Goal: Transaction & Acquisition: Purchase product/service

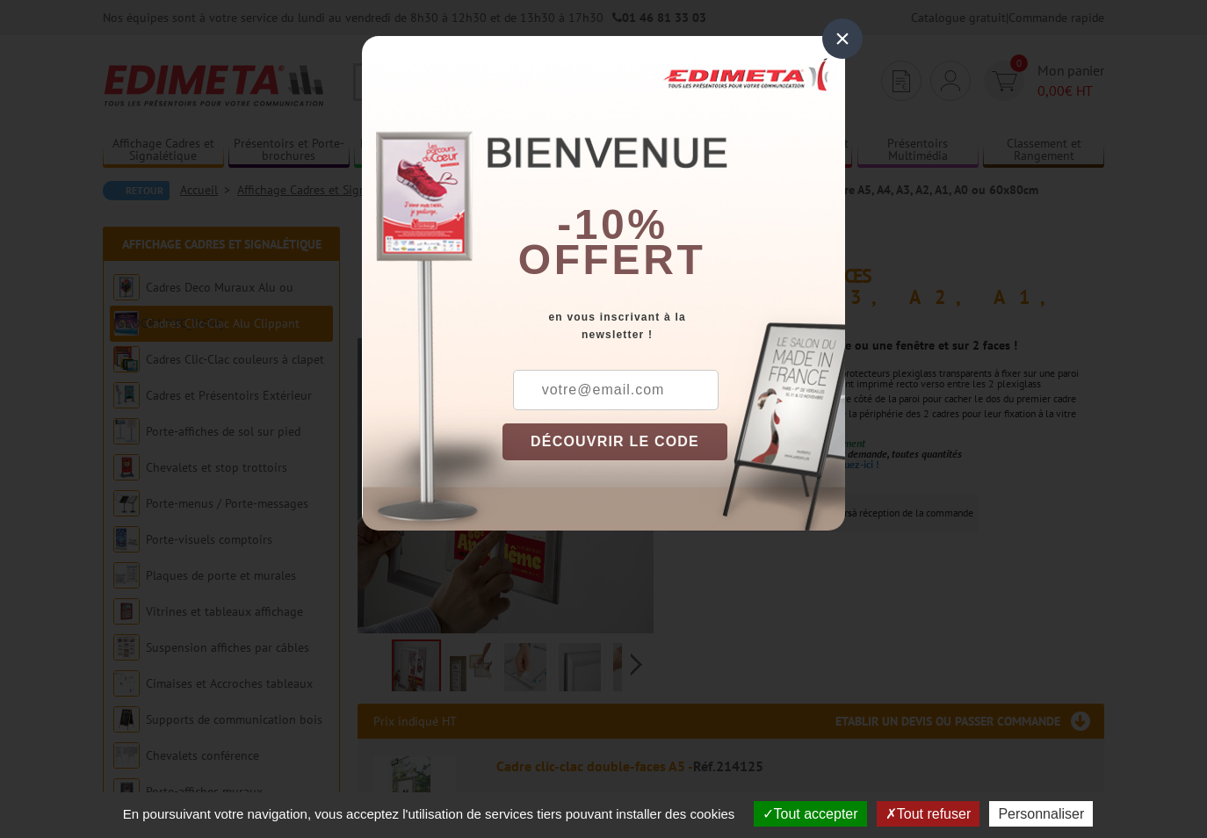
click at [843, 36] on div "×" at bounding box center [842, 38] width 40 height 40
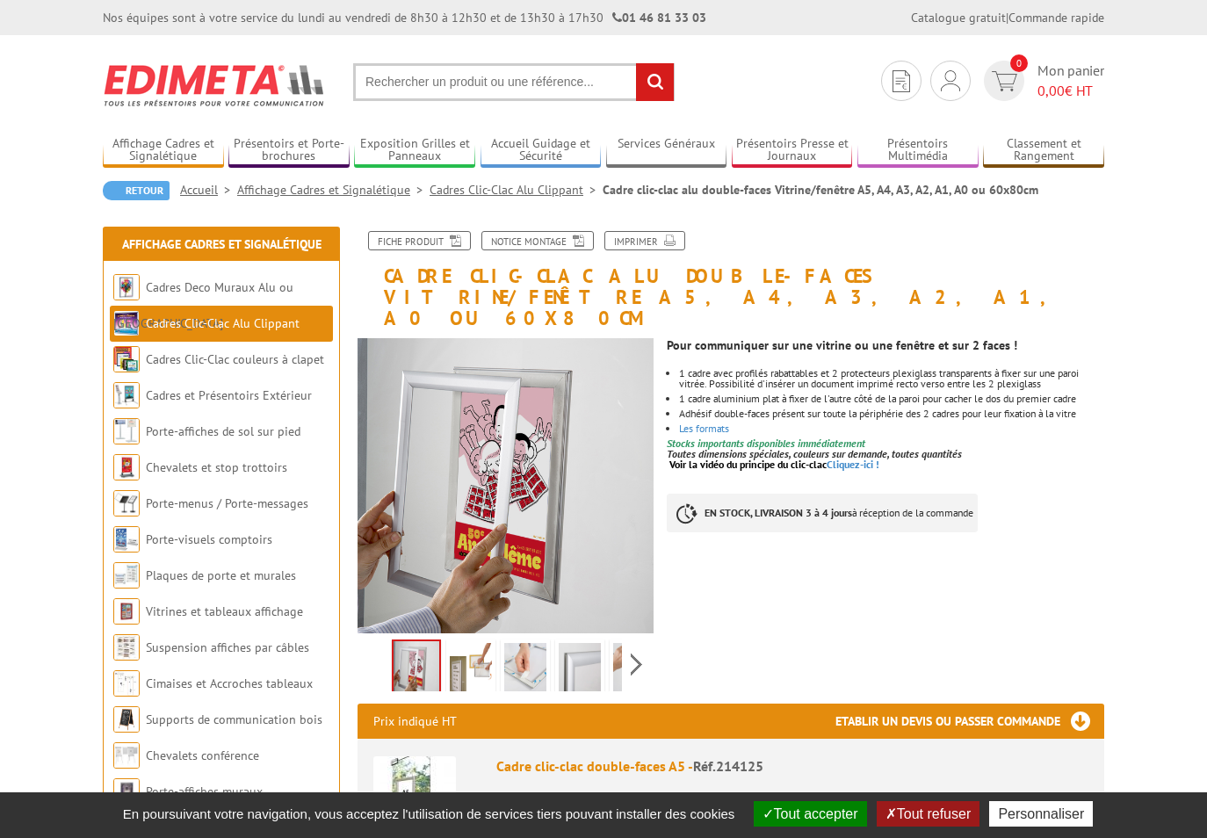
click at [467, 643] on img at bounding box center [471, 670] width 42 height 54
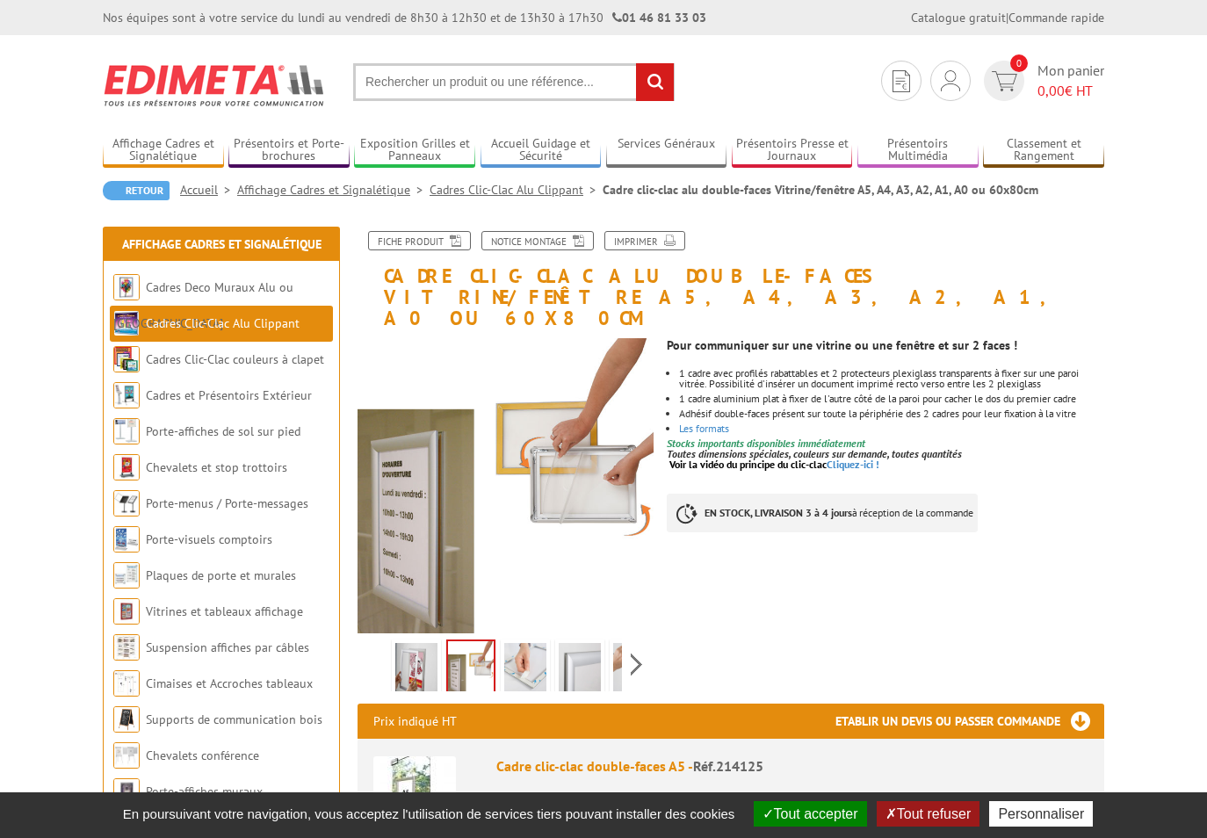
click at [532, 643] on img at bounding box center [525, 670] width 42 height 54
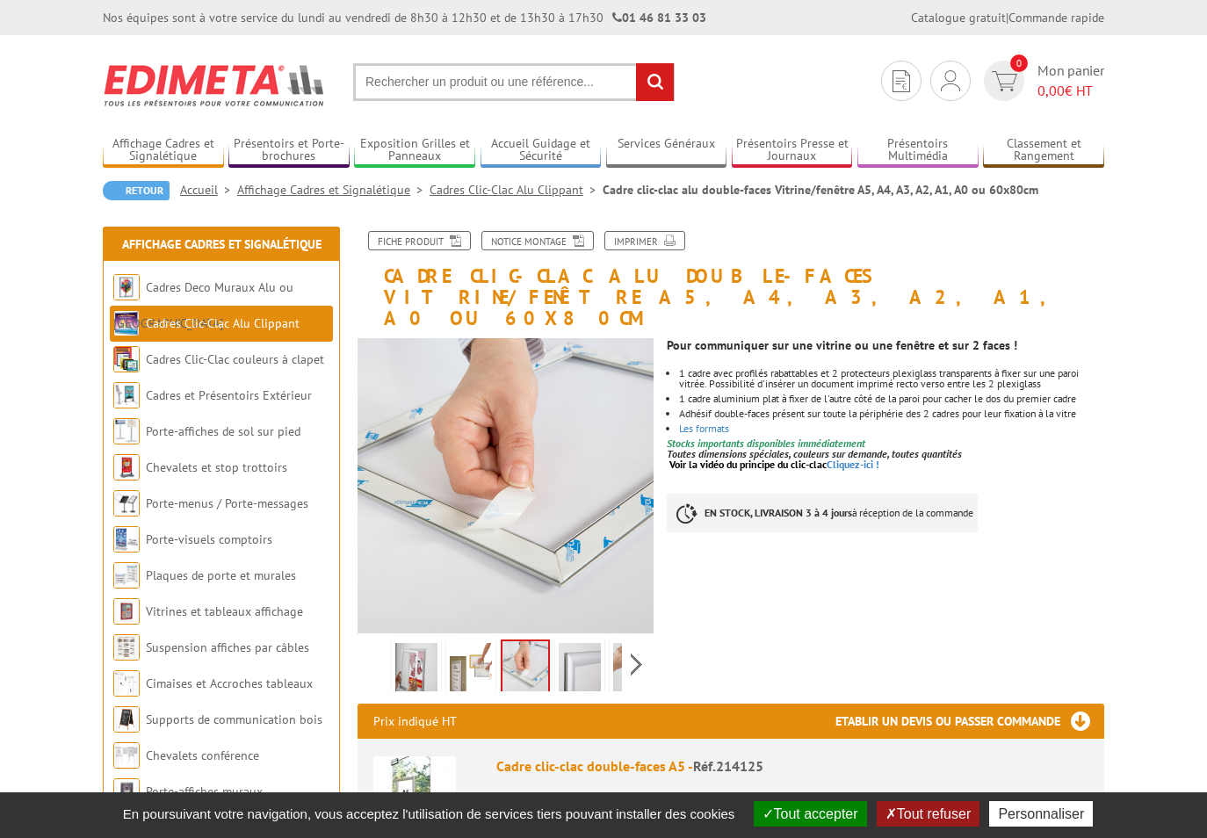
click at [582, 643] on img at bounding box center [580, 670] width 42 height 54
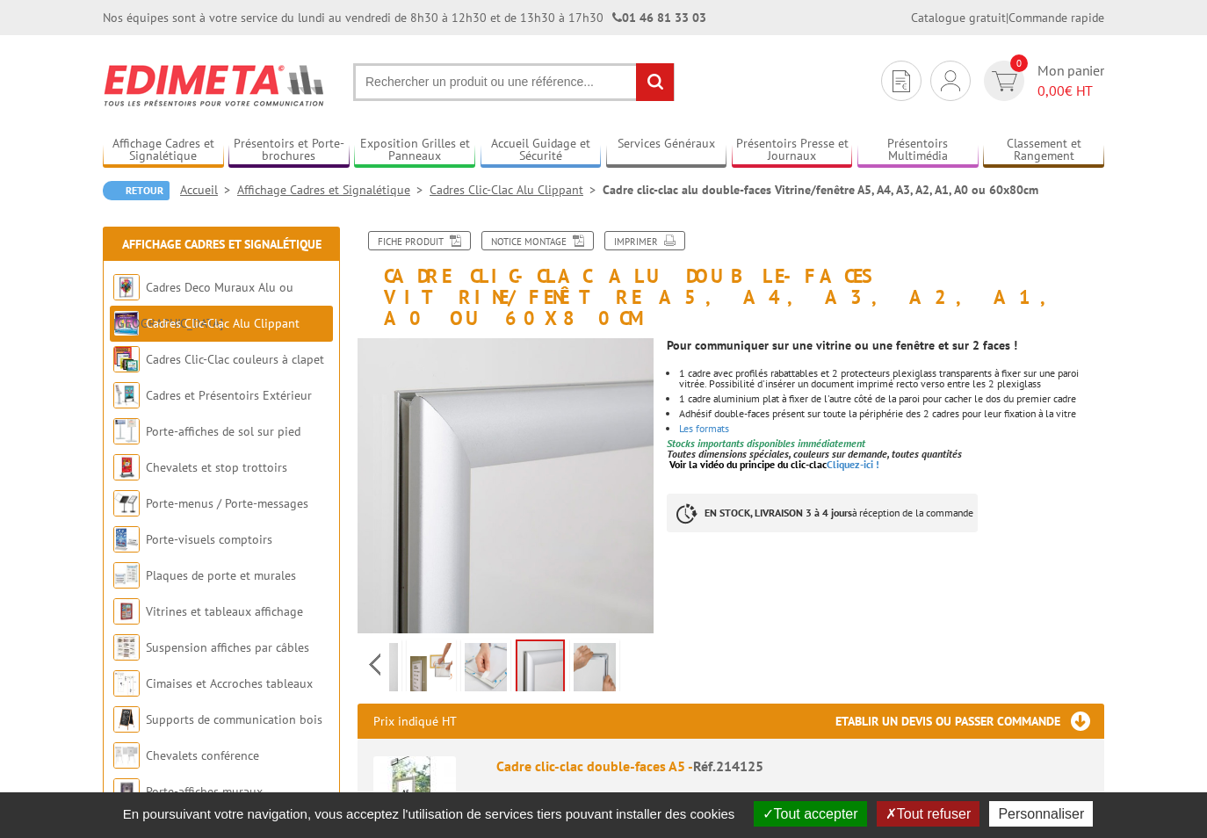
click at [635, 639] on div "Previous Next" at bounding box center [506, 664] width 296 height 62
click at [604, 645] on img at bounding box center [595, 670] width 42 height 54
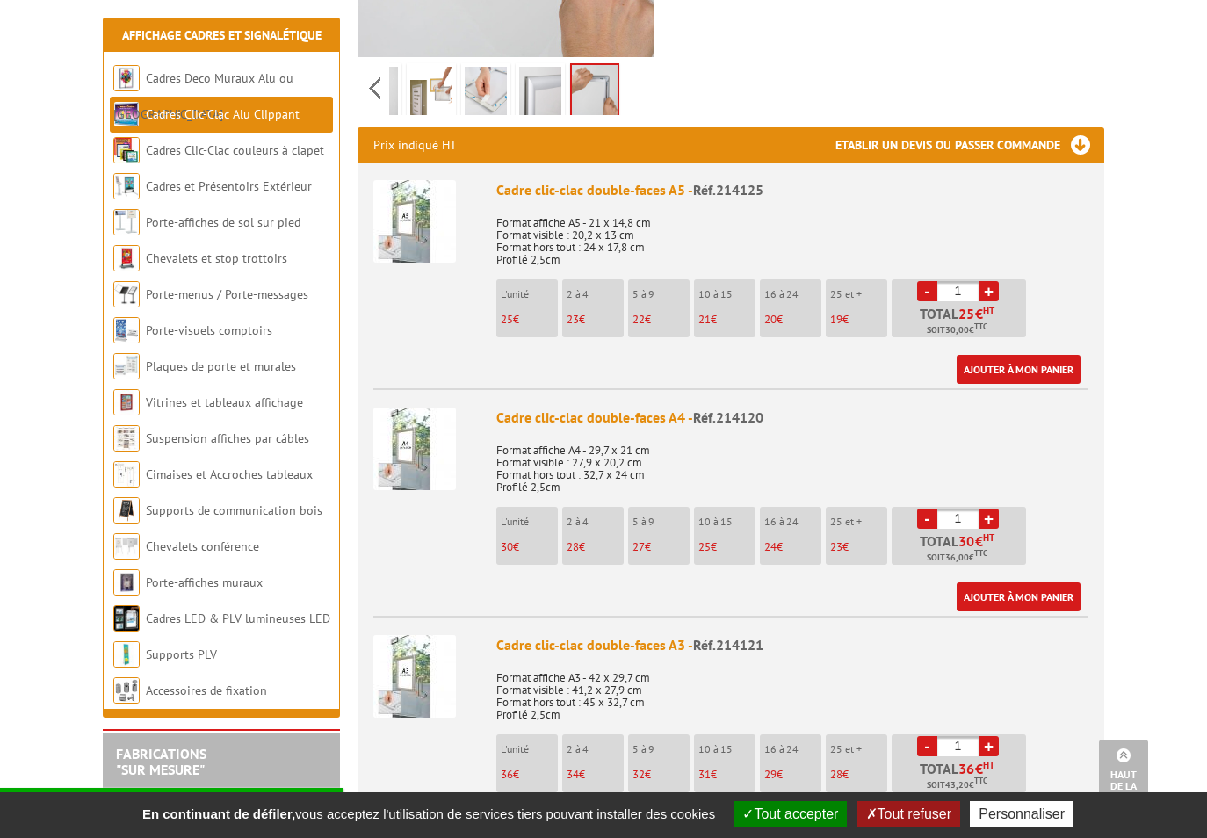
scroll to position [581, 0]
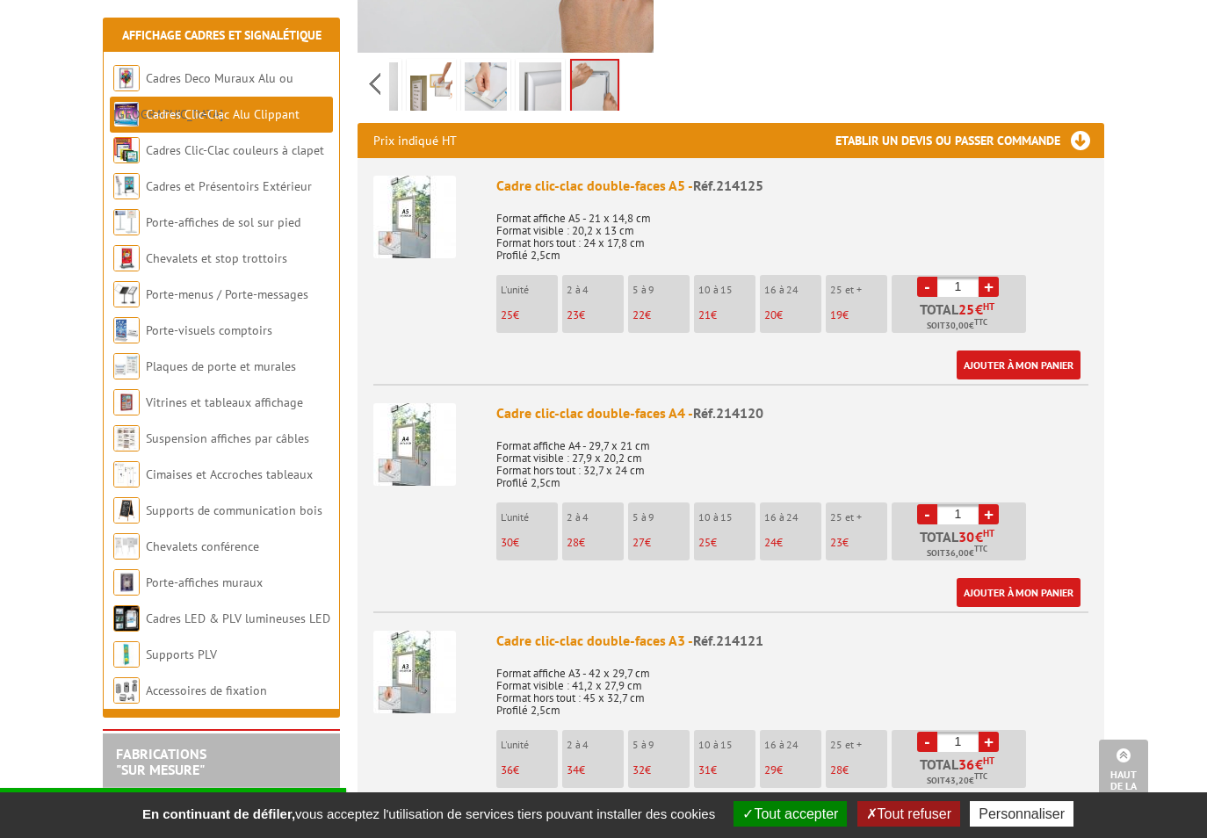
click at [529, 537] on p "30 €" at bounding box center [529, 543] width 57 height 12
click at [988, 578] on link "Ajouter à mon panier" at bounding box center [1019, 592] width 124 height 29
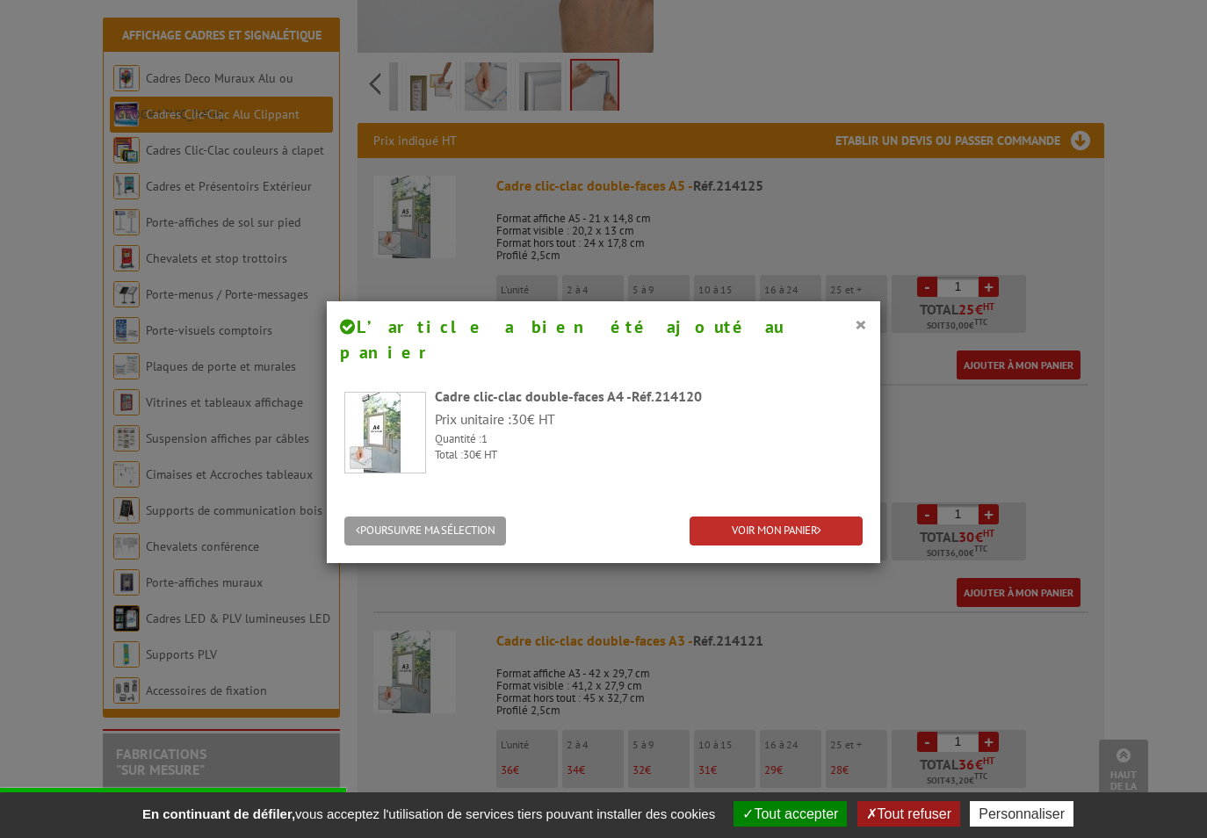
click at [751, 517] on link "VOIR MON PANIER" at bounding box center [776, 531] width 173 height 29
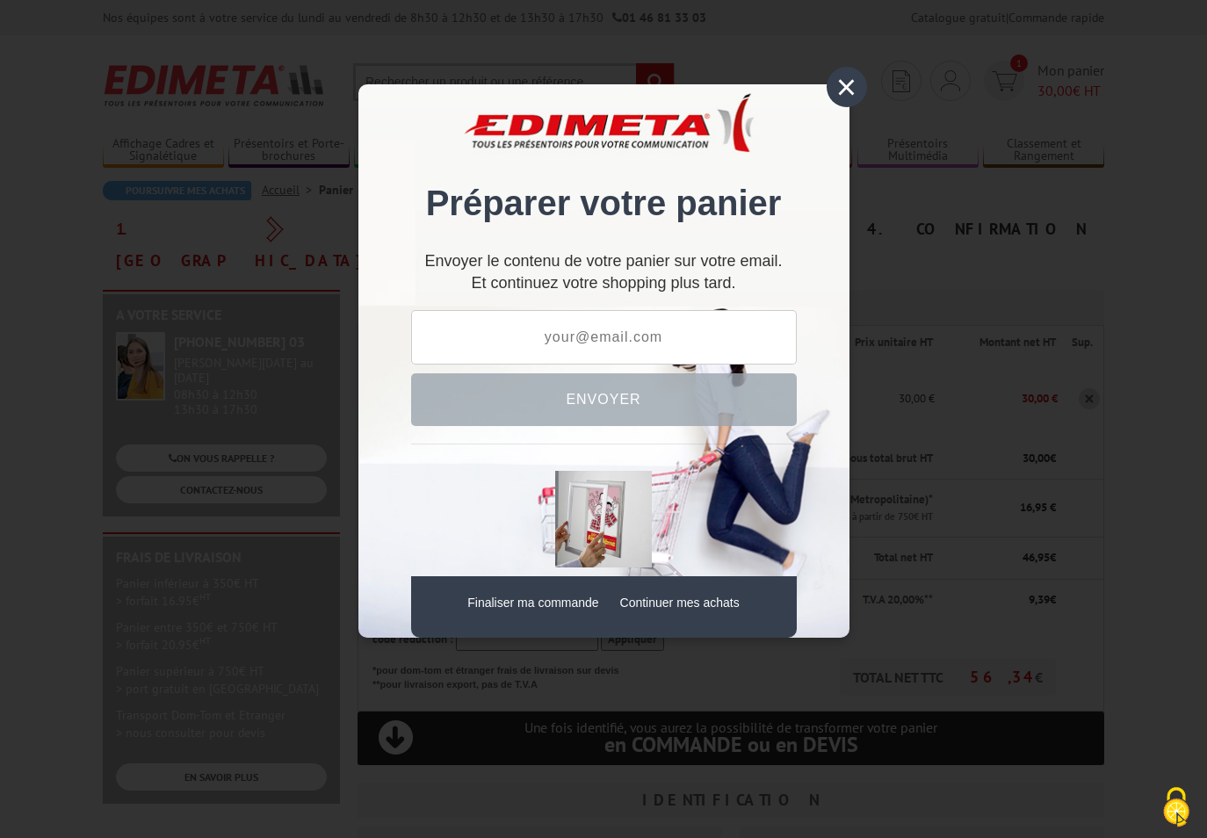
click at [841, 85] on div "×" at bounding box center [847, 87] width 40 height 40
